Goal: Navigation & Orientation: Find specific page/section

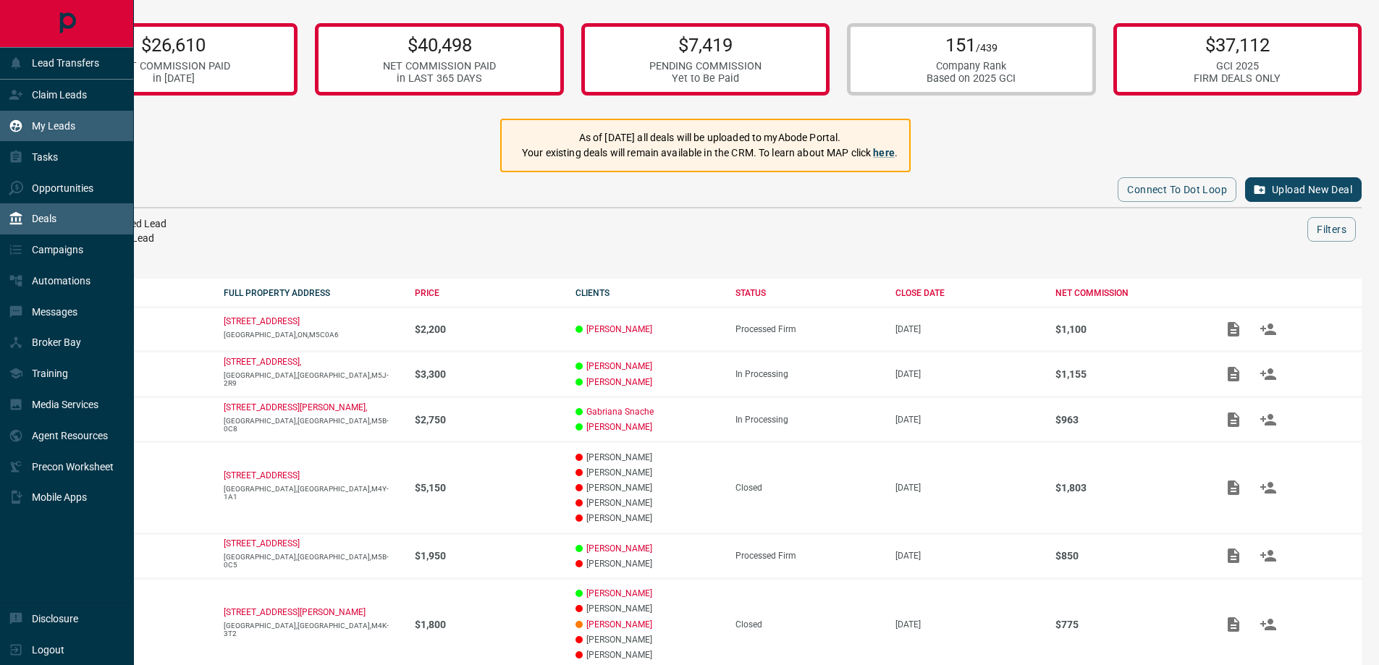
click at [43, 130] on p "My Leads" at bounding box center [53, 126] width 43 height 12
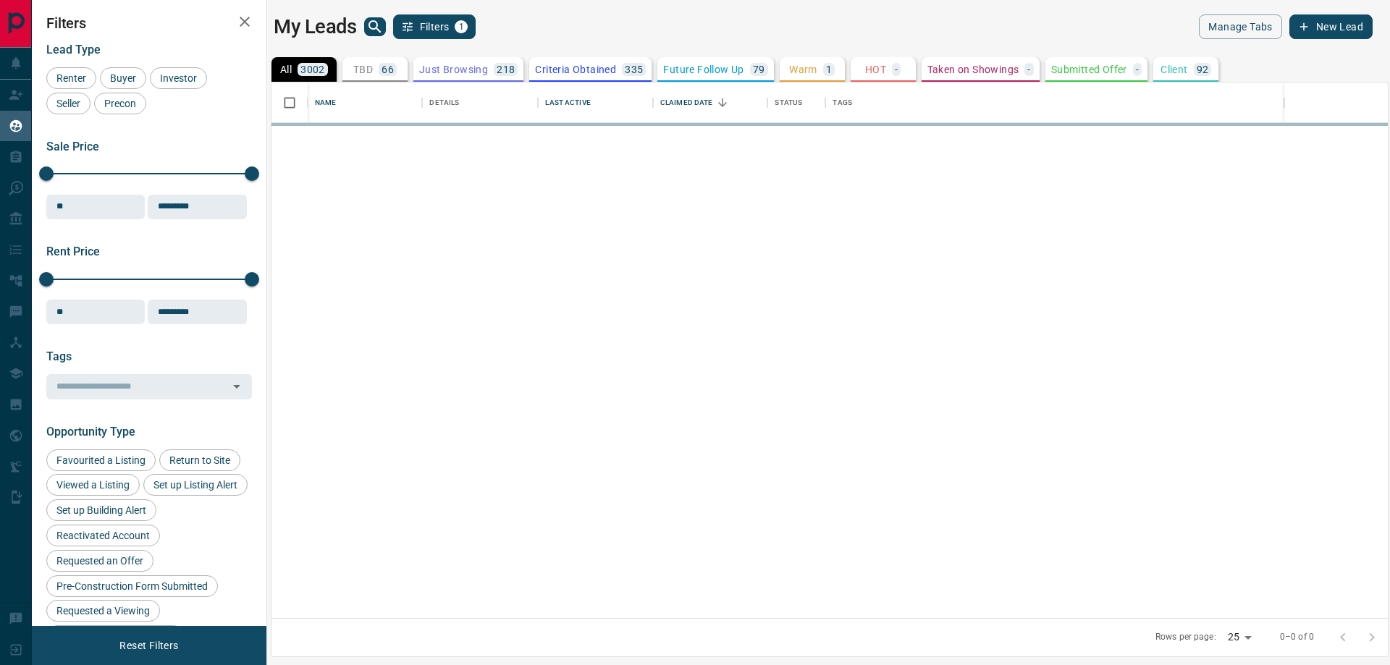
scroll to position [525, 1106]
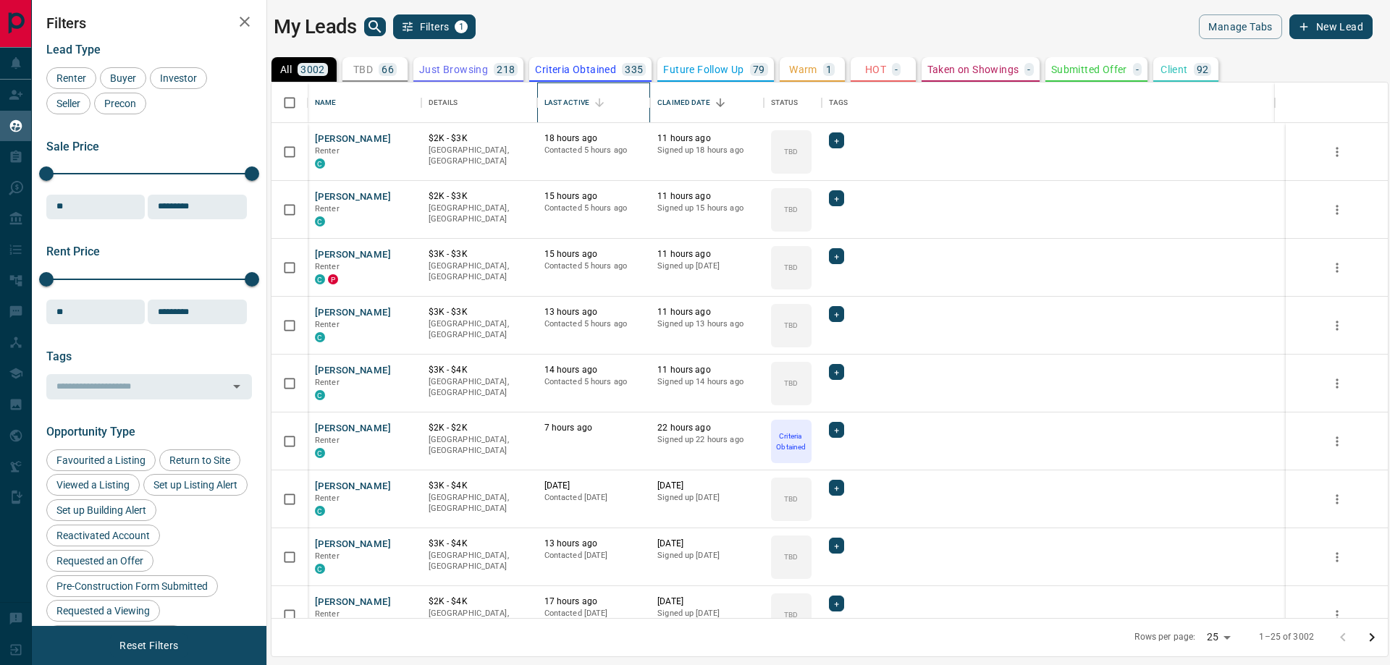
click at [573, 99] on div "Last Active" at bounding box center [567, 103] width 45 height 41
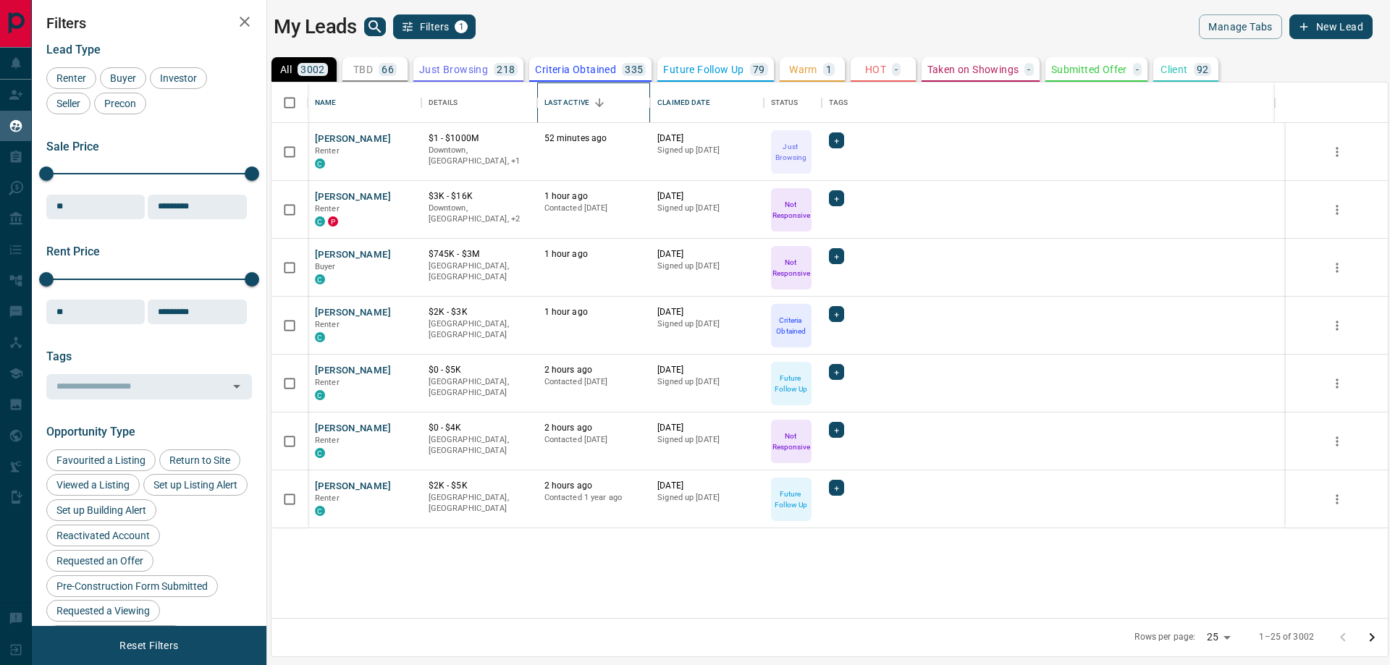
scroll to position [0, 0]
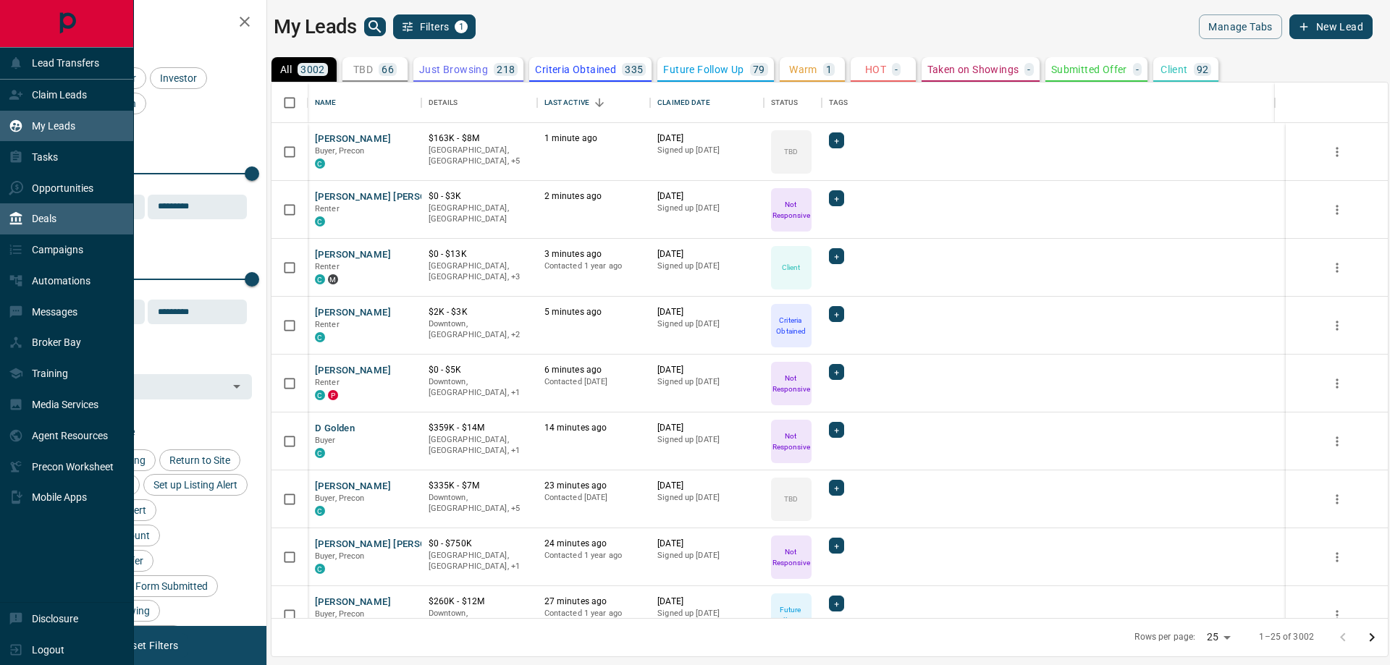
click at [39, 216] on p "Deals" at bounding box center [44, 219] width 25 height 12
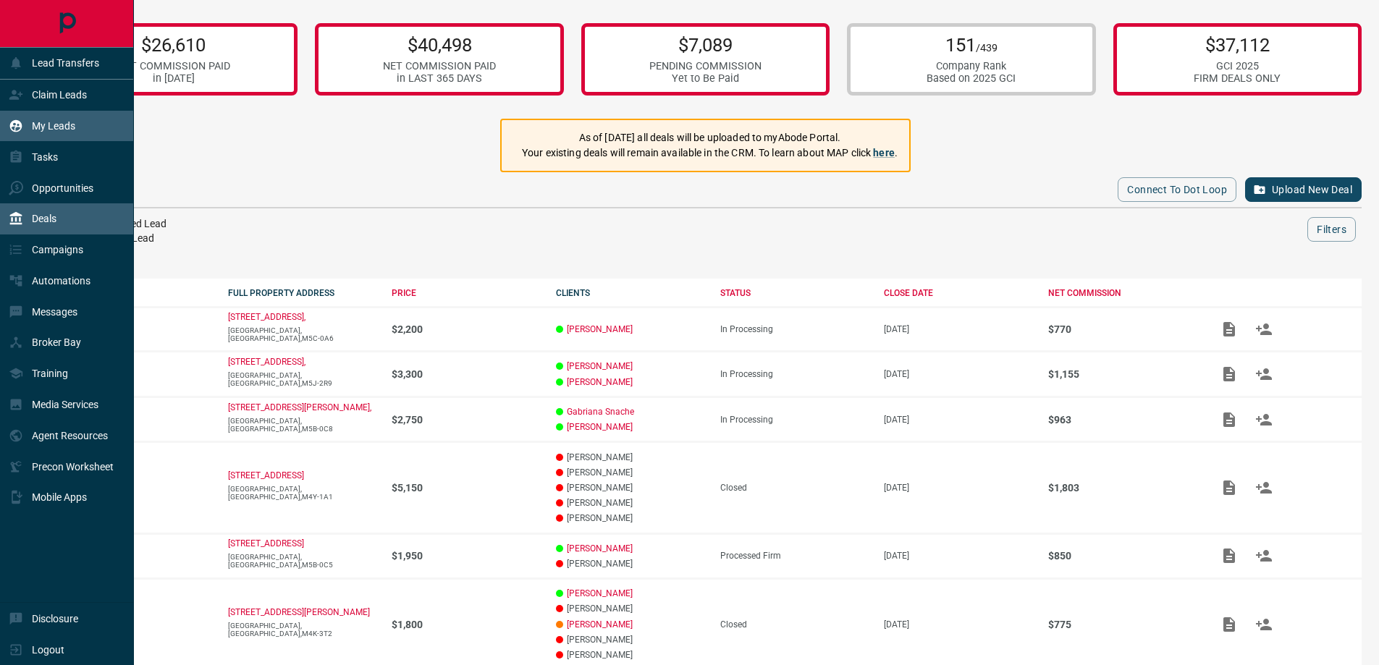
click at [51, 122] on p "My Leads" at bounding box center [53, 126] width 43 height 12
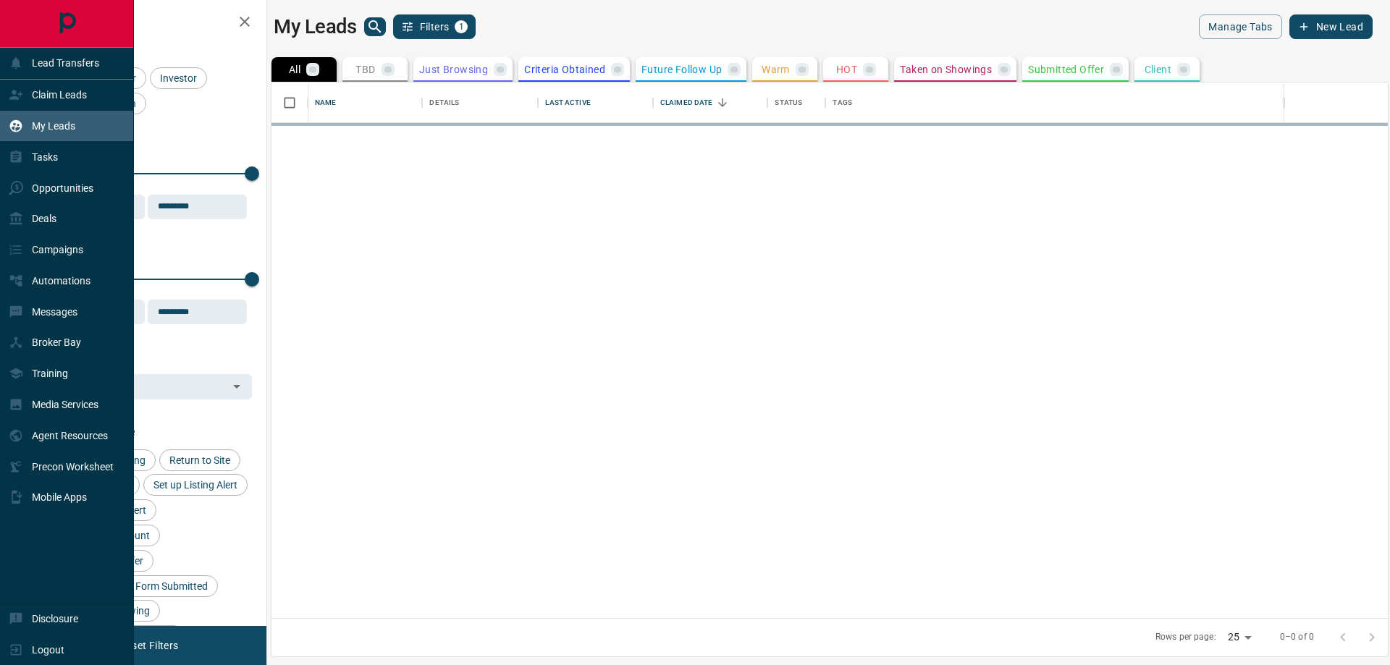
scroll to position [525, 1106]
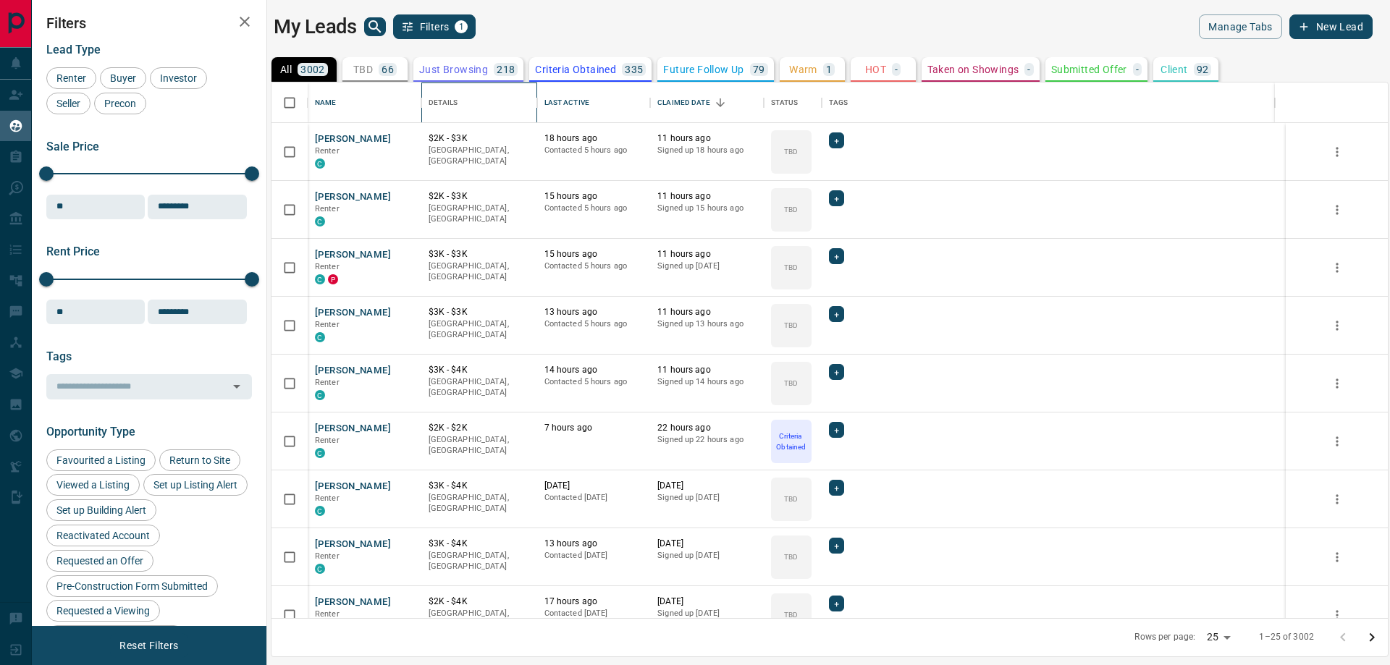
click at [544, 95] on icon "Details" at bounding box center [537, 102] width 17 height 17
click at [579, 101] on div "Last Active" at bounding box center [567, 103] width 45 height 41
